Goal: Transaction & Acquisition: Purchase product/service

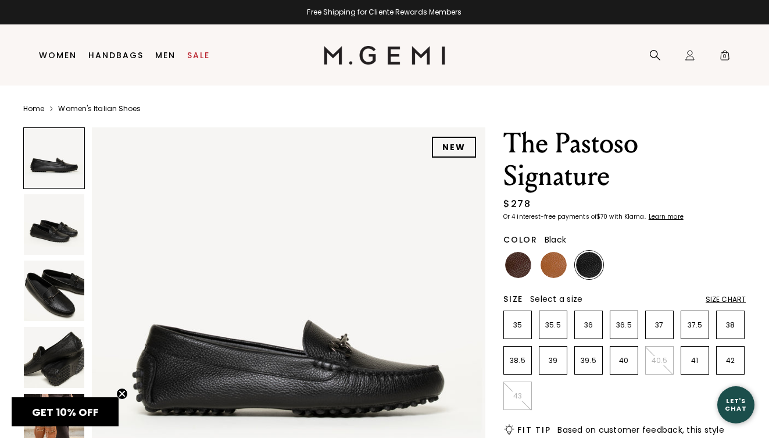
click at [60, 287] on img at bounding box center [54, 291] width 60 height 60
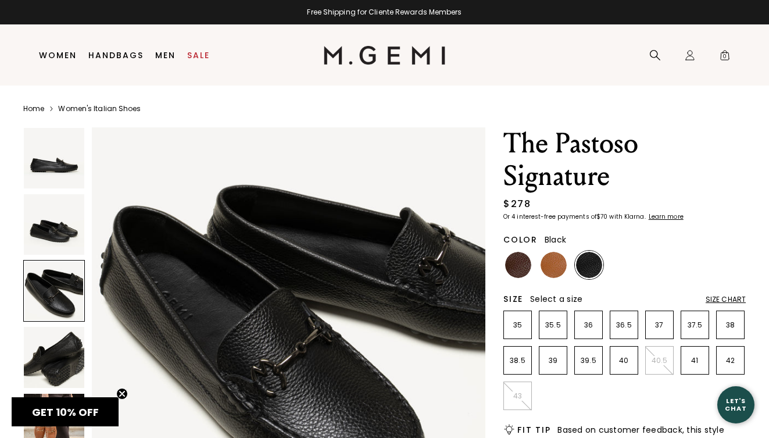
click at [61, 241] on img at bounding box center [54, 224] width 60 height 60
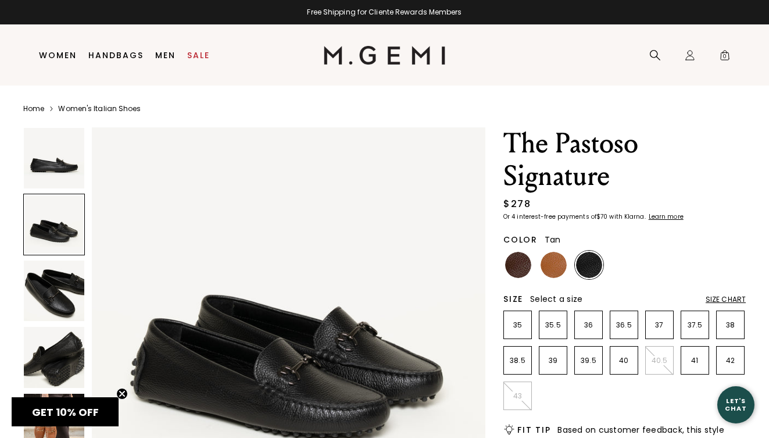
click at [555, 271] on img at bounding box center [554, 265] width 26 height 26
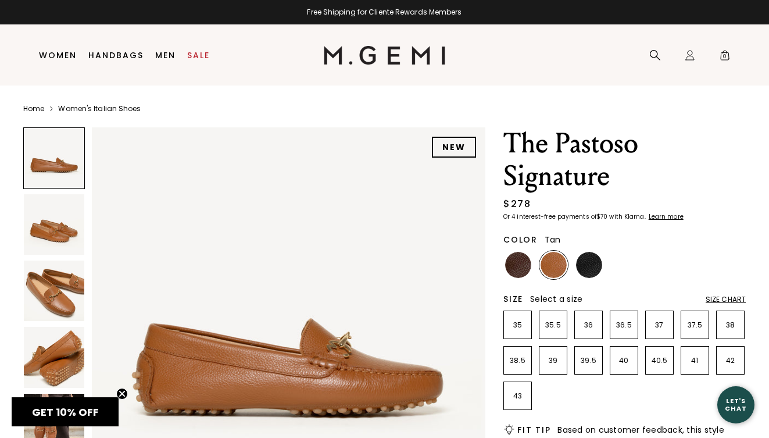
click at [52, 300] on img at bounding box center [54, 291] width 60 height 60
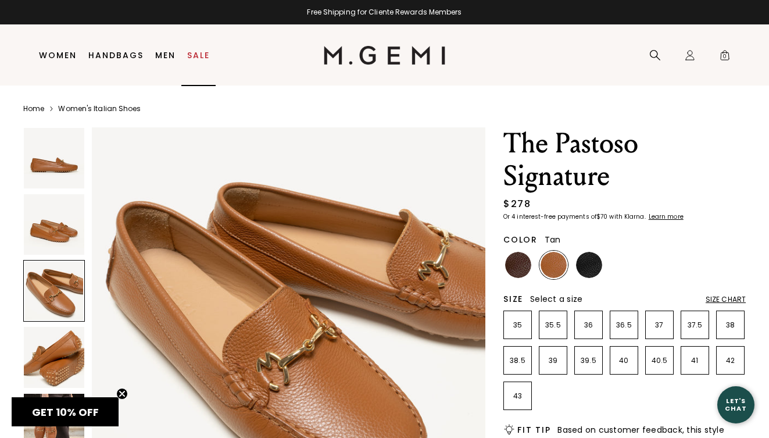
click at [204, 51] on link "Sale" at bounding box center [198, 55] width 23 height 9
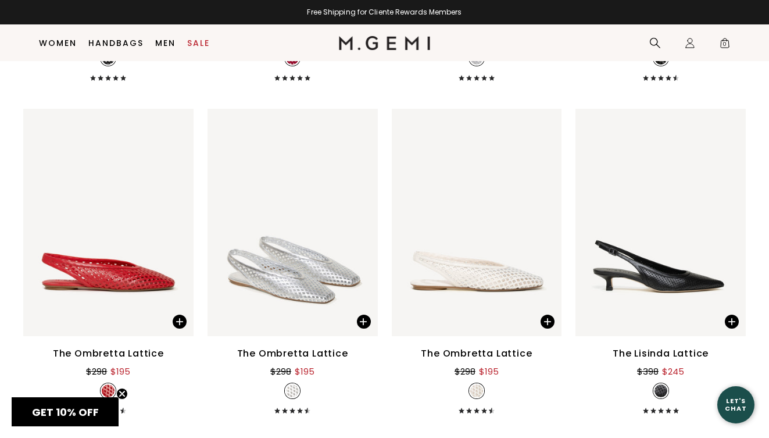
scroll to position [1741, 0]
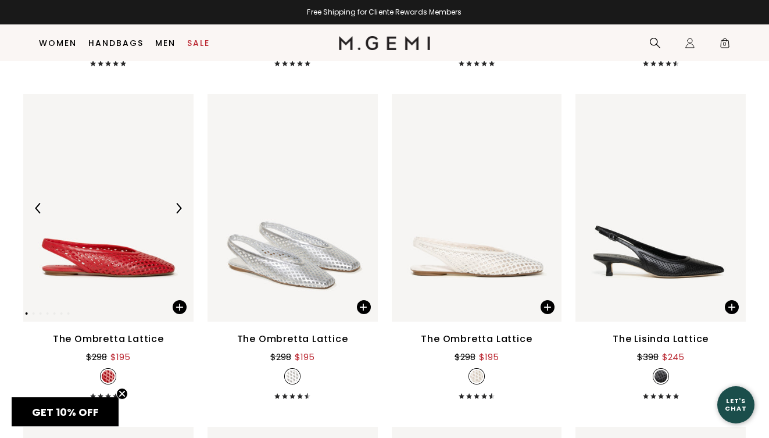
click at [177, 206] on img at bounding box center [178, 208] width 10 height 10
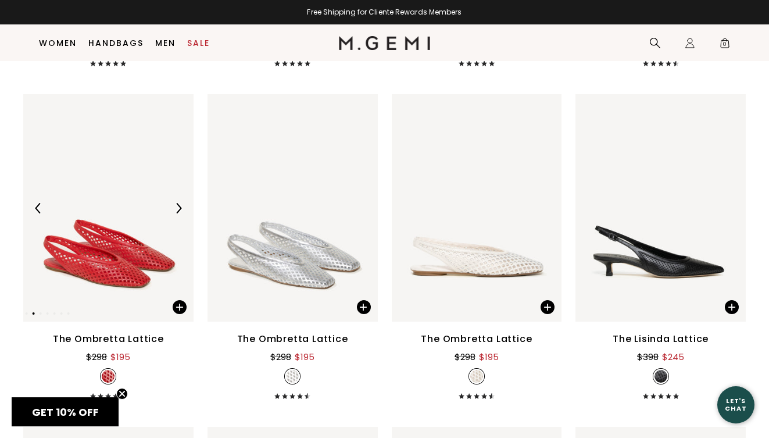
click at [177, 206] on img at bounding box center [178, 208] width 10 height 10
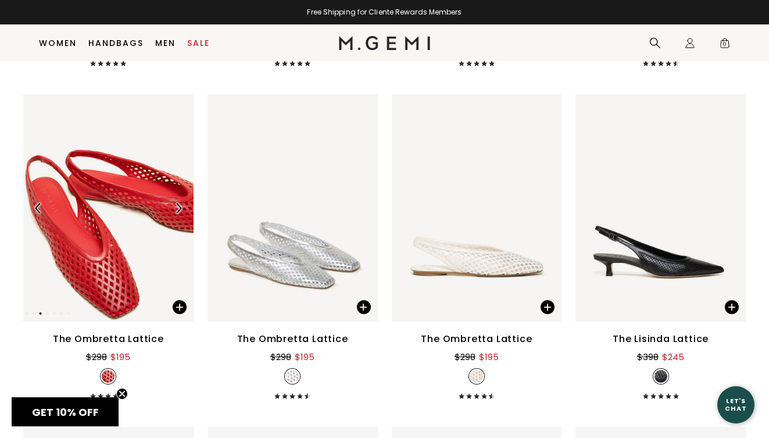
click at [177, 206] on img at bounding box center [178, 208] width 10 height 10
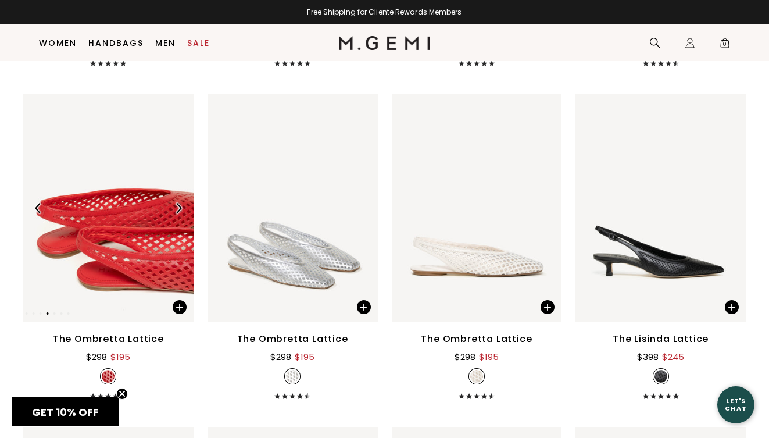
click at [177, 206] on img at bounding box center [178, 208] width 10 height 10
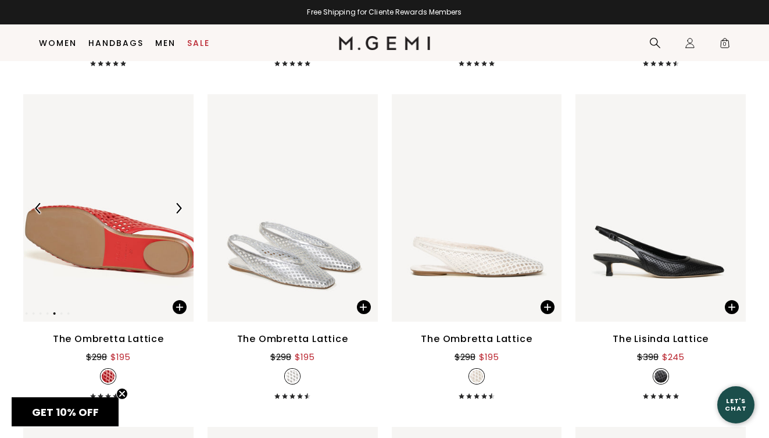
click at [177, 206] on img at bounding box center [178, 208] width 10 height 10
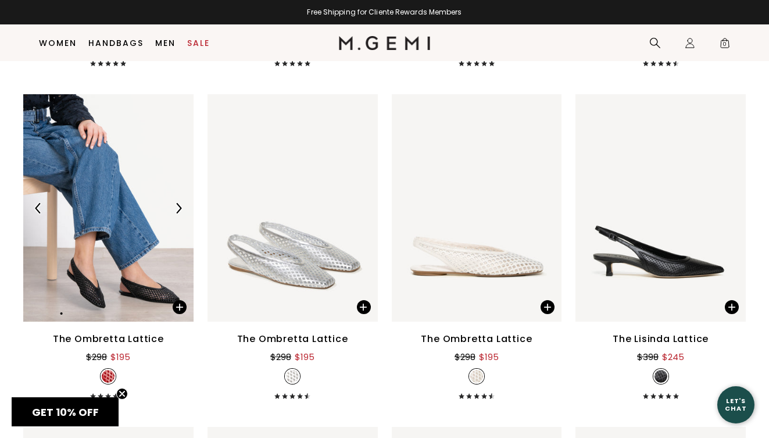
click at [177, 207] on img at bounding box center [178, 208] width 10 height 10
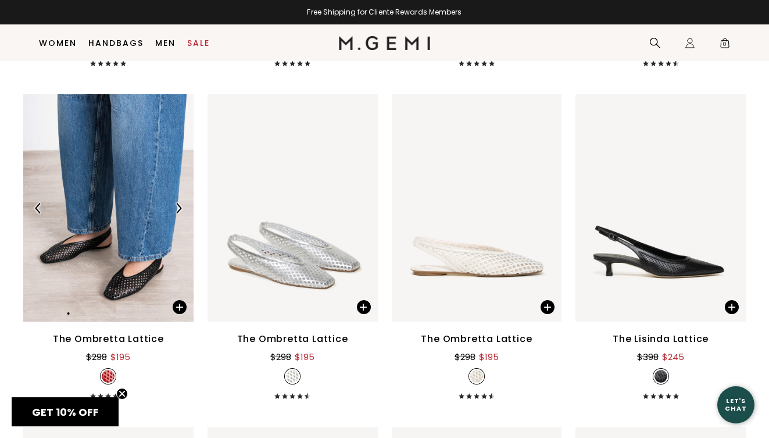
click at [177, 206] on img at bounding box center [178, 208] width 10 height 10
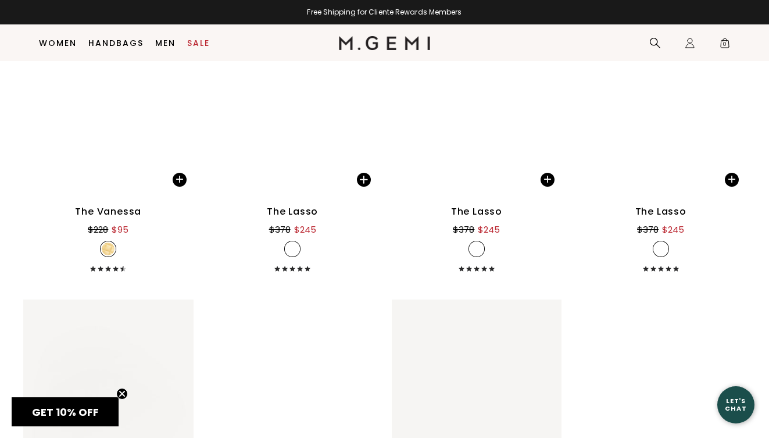
scroll to position [3181, 0]
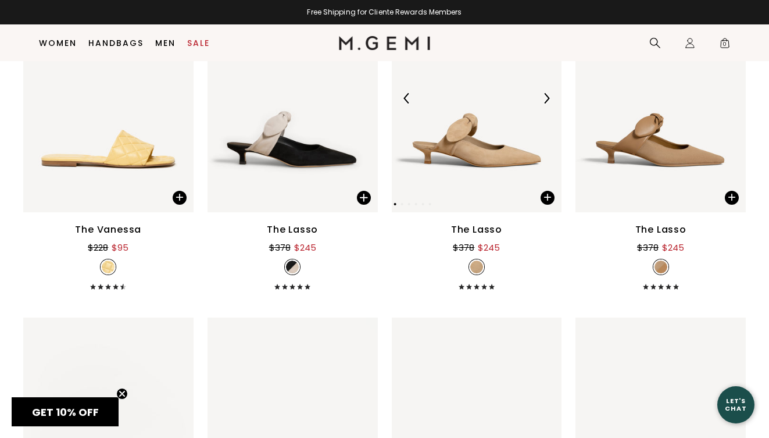
click at [544, 98] on img at bounding box center [546, 98] width 10 height 10
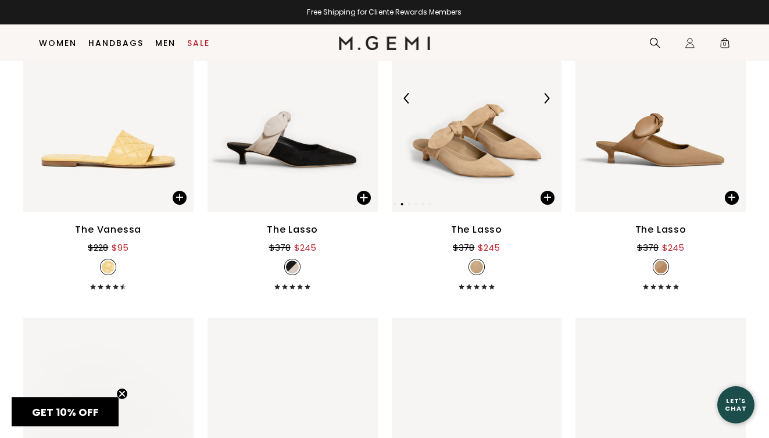
click at [544, 98] on img at bounding box center [546, 98] width 10 height 10
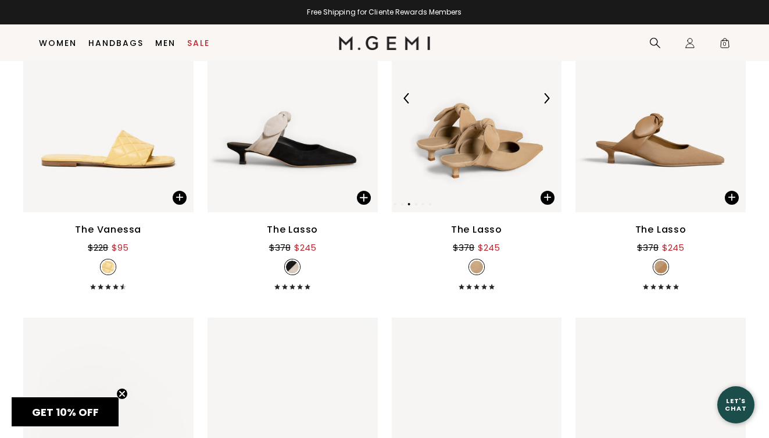
click at [544, 97] on img at bounding box center [546, 98] width 10 height 10
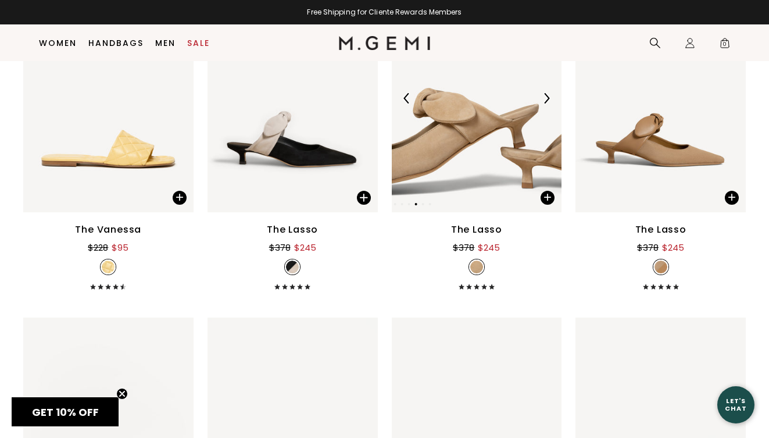
click at [544, 97] on img at bounding box center [546, 98] width 10 height 10
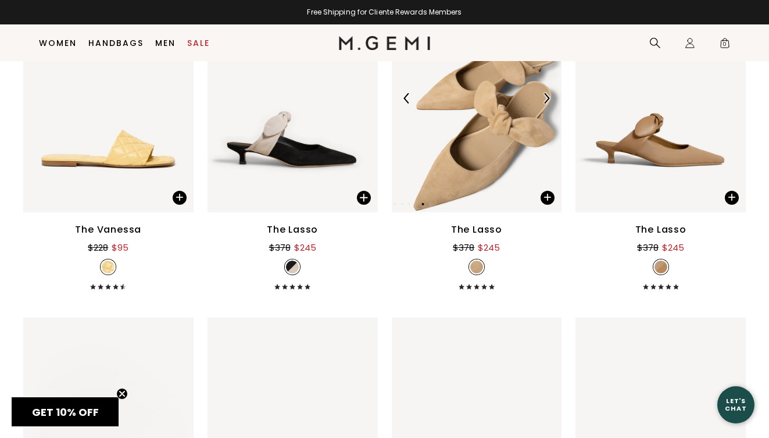
click at [544, 97] on img at bounding box center [546, 98] width 10 height 10
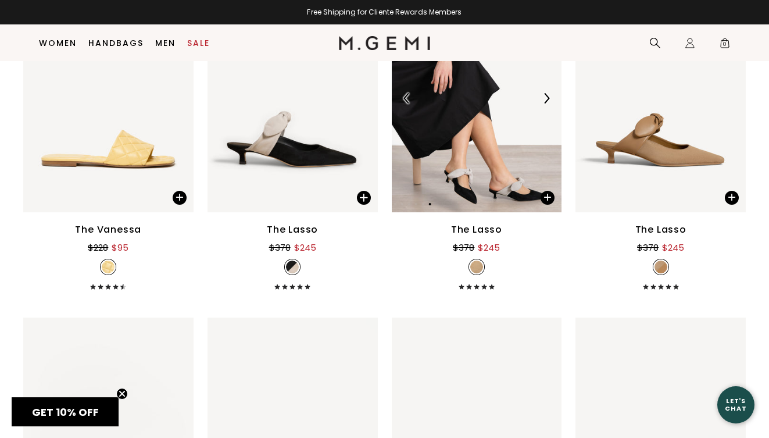
click at [544, 97] on img at bounding box center [546, 98] width 10 height 10
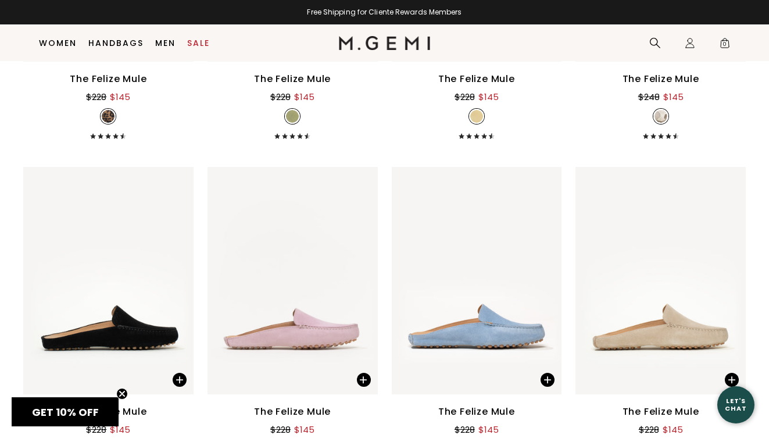
scroll to position [3664, 0]
